Goal: Task Accomplishment & Management: Use online tool/utility

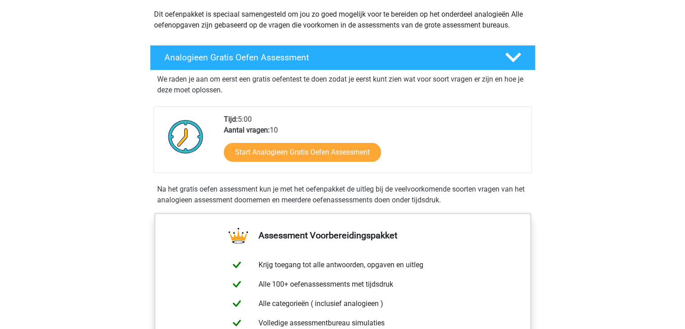
scroll to position [90, 0]
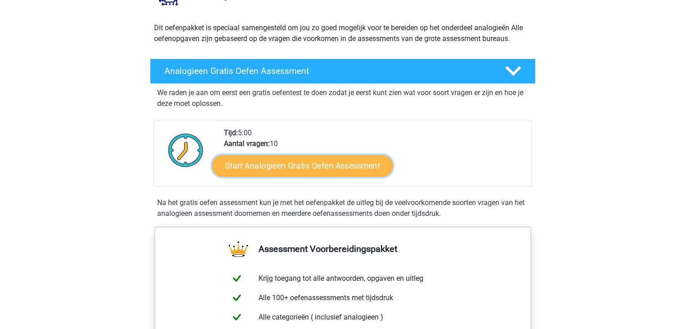
click at [281, 171] on link "Start Analogieen Gratis Oefen Assessment" at bounding box center [302, 165] width 180 height 22
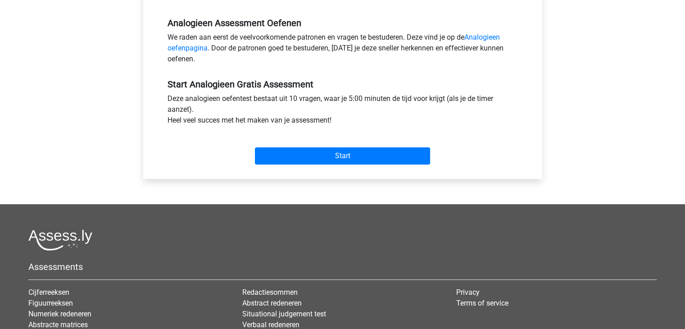
scroll to position [270, 0]
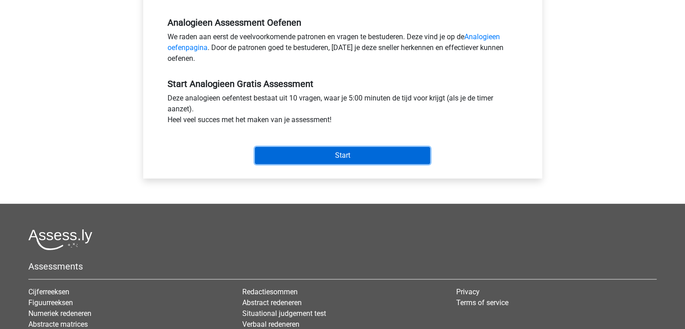
click at [330, 147] on input "Start" at bounding box center [342, 155] width 175 height 17
